Goal: Task Accomplishment & Management: Manage account settings

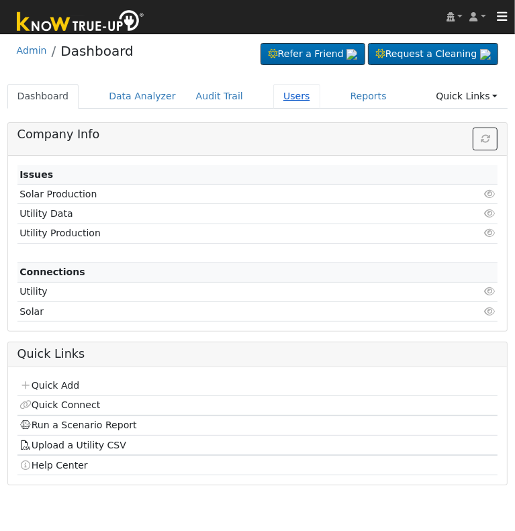
click at [273, 98] on link "Users" at bounding box center [296, 96] width 47 height 25
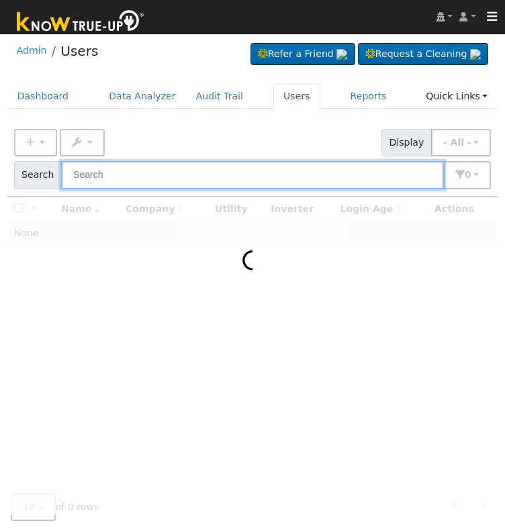
click at [160, 177] on input "text" at bounding box center [252, 175] width 383 height 28
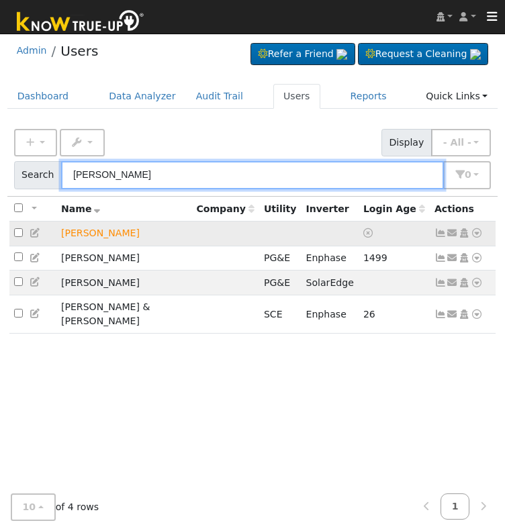
type input "[PERSON_NAME]"
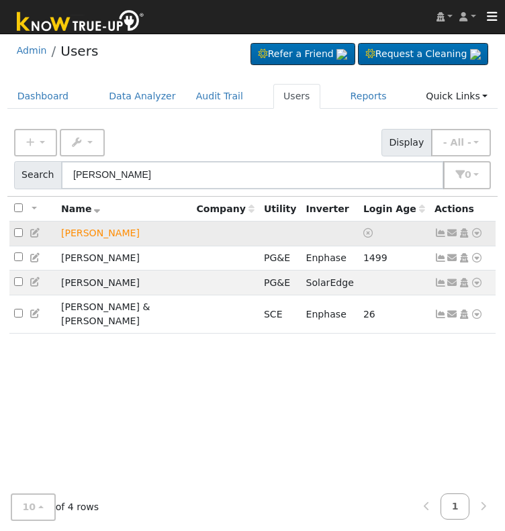
click at [465, 233] on icon at bounding box center [464, 232] width 12 height 9
